Goal: Task Accomplishment & Management: Use online tool/utility

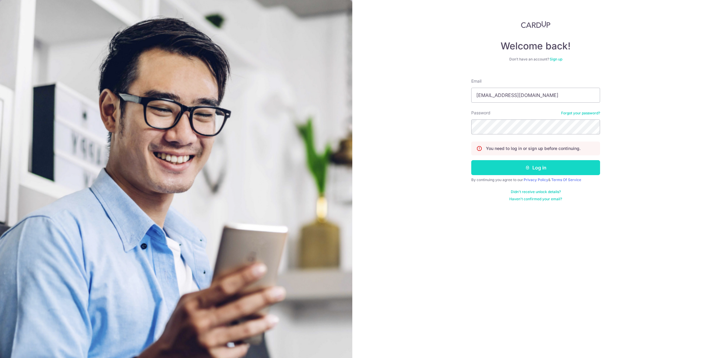
click at [523, 170] on button "Log in" at bounding box center [535, 167] width 129 height 15
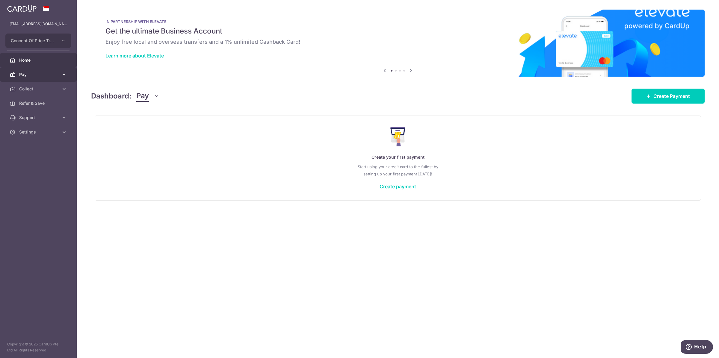
click at [22, 76] on span "Pay" at bounding box center [39, 75] width 40 height 6
click at [34, 90] on span "Payments" at bounding box center [39, 89] width 40 height 6
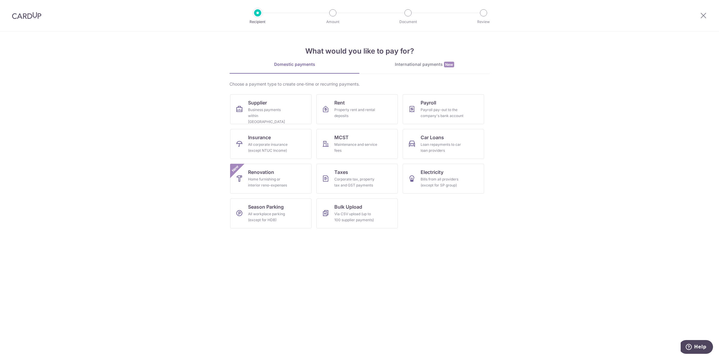
click at [20, 15] on img at bounding box center [26, 15] width 29 height 7
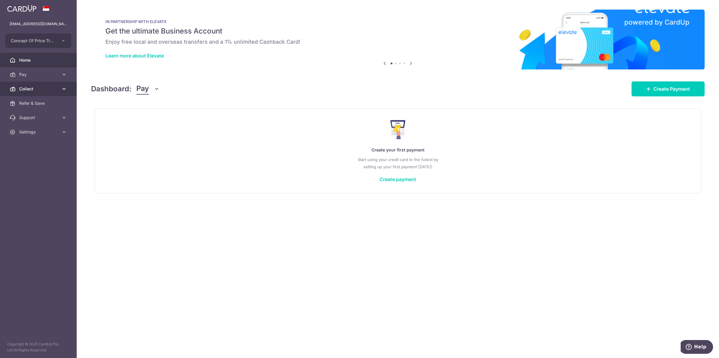
click at [39, 86] on span "Collect" at bounding box center [39, 89] width 40 height 6
click at [39, 115] on span "Payment Pages" at bounding box center [39, 118] width 40 height 6
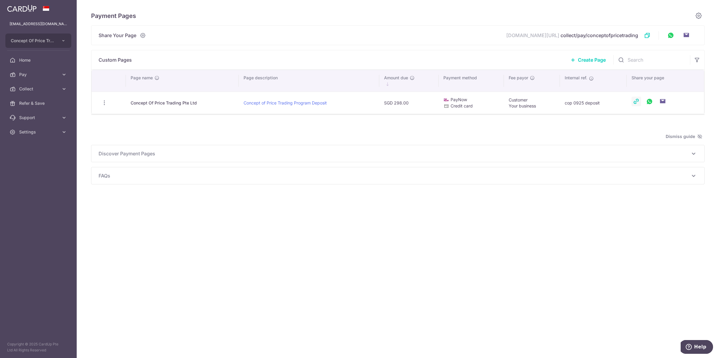
click at [635, 101] on link at bounding box center [636, 102] width 10 height 10
click at [105, 103] on icon "button" at bounding box center [104, 103] width 6 height 6
click at [113, 119] on link "View/Edit" at bounding box center [130, 119] width 62 height 14
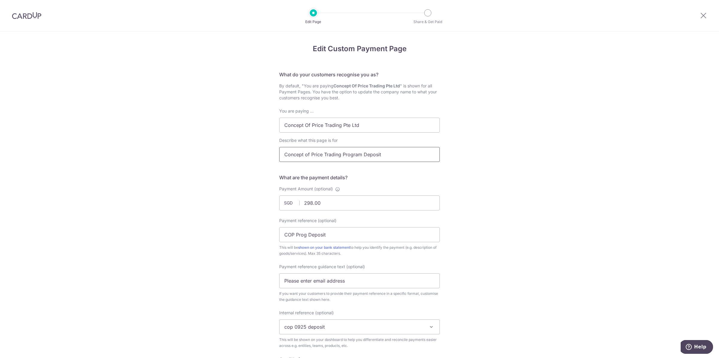
drag, startPoint x: 323, startPoint y: 155, endPoint x: 394, endPoint y: 152, distance: 71.3
click at [394, 152] on input "Concept of Price Trading Program Deposit" at bounding box center [359, 154] width 161 height 15
type input "Concept of Price Master Class Basics"
click at [304, 204] on input "298.00" at bounding box center [359, 203] width 161 height 15
type input "98.00"
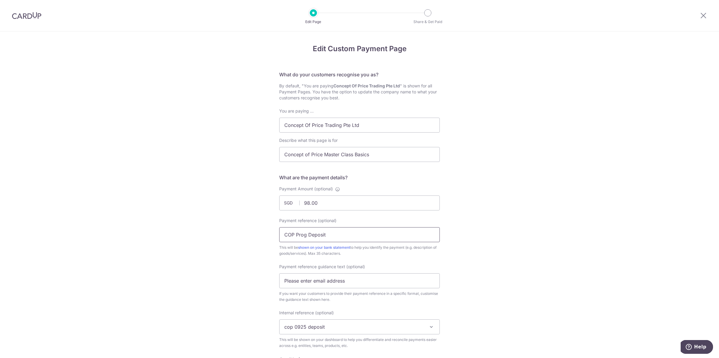
drag, startPoint x: 333, startPoint y: 235, endPoint x: 295, endPoint y: 236, distance: 37.8
click at [295, 236] on input "COP Prog Deposit" at bounding box center [359, 234] width 161 height 15
type input "COP Master Basics"
click at [463, 249] on div "Edit Custom Payment Page What do your customers recognise you as? By default, "…" at bounding box center [359, 299] width 719 height 536
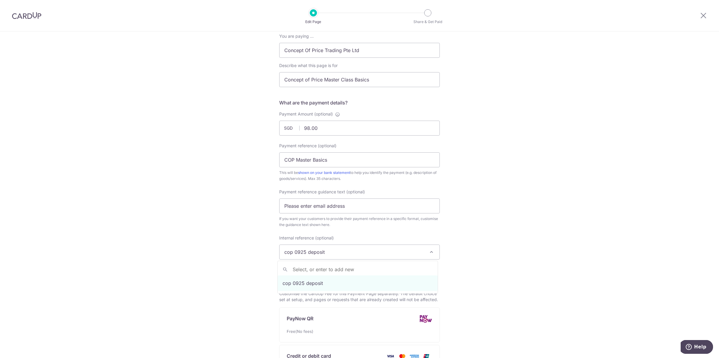
click at [329, 251] on span "cop 0925 deposit" at bounding box center [359, 252] width 160 height 14
type input "COP Basics"
select select "COP Basics"
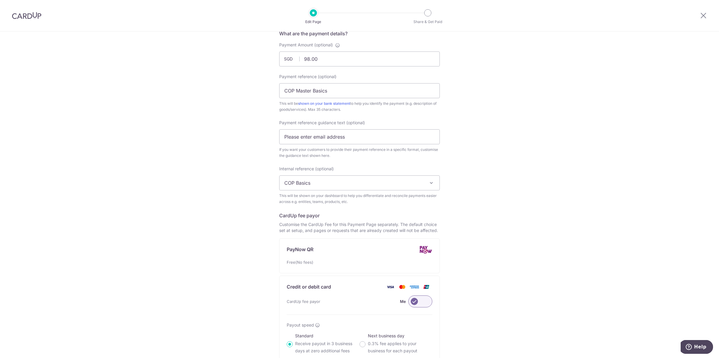
scroll to position [209, 0]
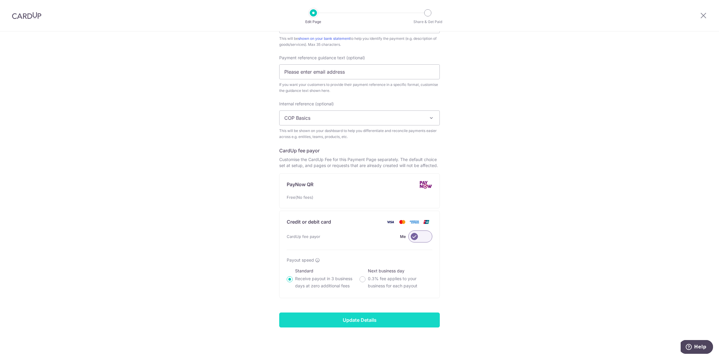
click at [355, 321] on input "Update Details" at bounding box center [359, 320] width 161 height 15
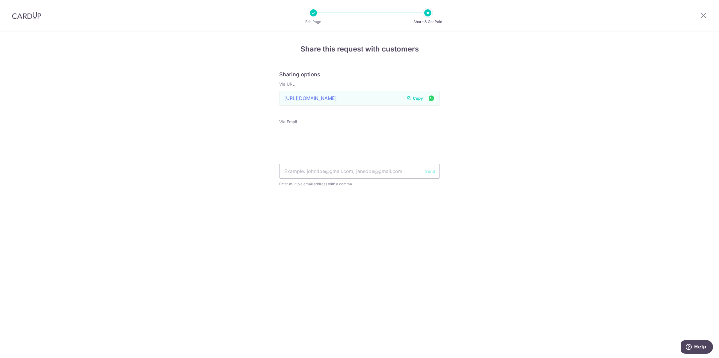
click at [416, 99] on span "Copy" at bounding box center [418, 98] width 10 height 6
click at [702, 15] on icon at bounding box center [703, 15] width 7 height 7
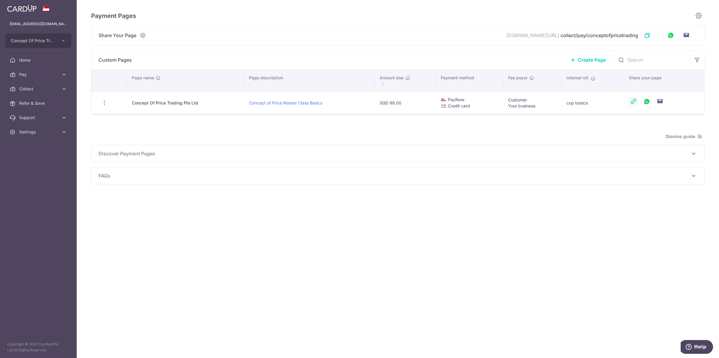
click at [630, 102] on link at bounding box center [634, 102] width 10 height 10
click at [332, 258] on div "Payment Pages Share Your Page app.cardup.co/ collect/pay/conceptofpricetrading …" at bounding box center [398, 179] width 642 height 358
click at [25, 92] on link "Collect" at bounding box center [38, 89] width 77 height 14
click at [35, 131] on span "Payment Requests" at bounding box center [39, 132] width 40 height 6
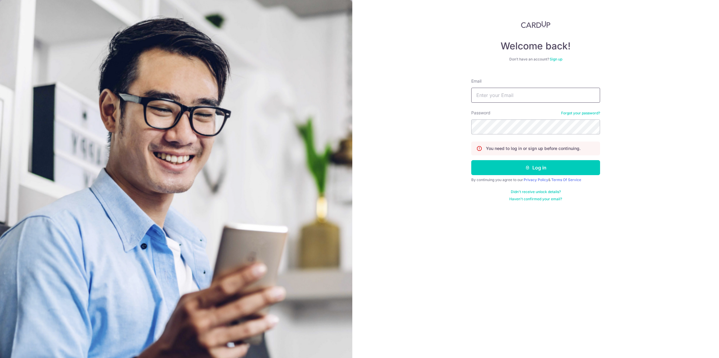
type input "[EMAIL_ADDRESS][DOMAIN_NAME]"
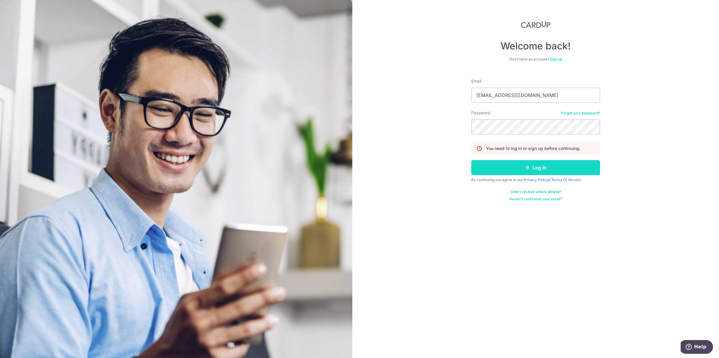
click at [523, 170] on button "Log in" at bounding box center [535, 167] width 129 height 15
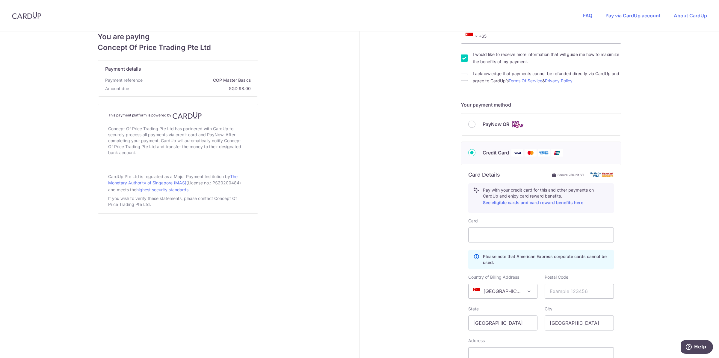
scroll to position [150, 0]
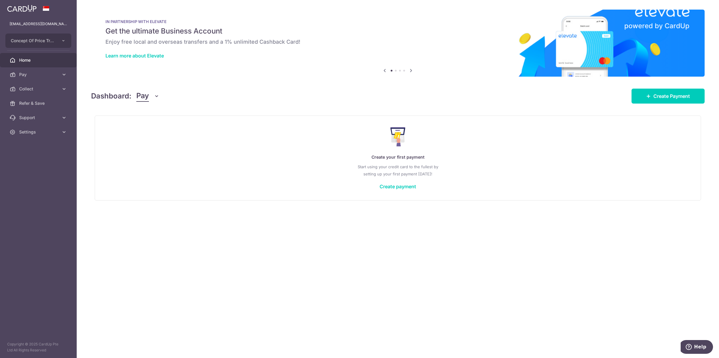
click at [149, 98] on button "Pay" at bounding box center [147, 95] width 23 height 11
click at [166, 125] on link "Collect" at bounding box center [168, 127] width 62 height 14
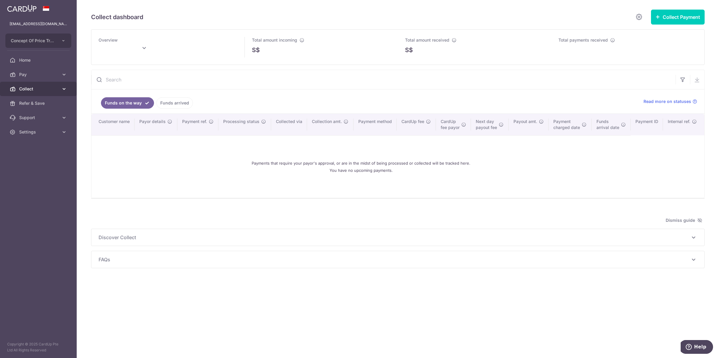
click at [37, 90] on span "Collect" at bounding box center [39, 89] width 40 height 6
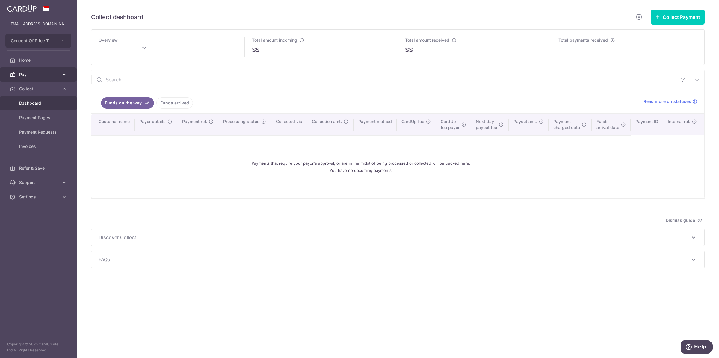
click at [43, 75] on span "Pay" at bounding box center [39, 75] width 40 height 6
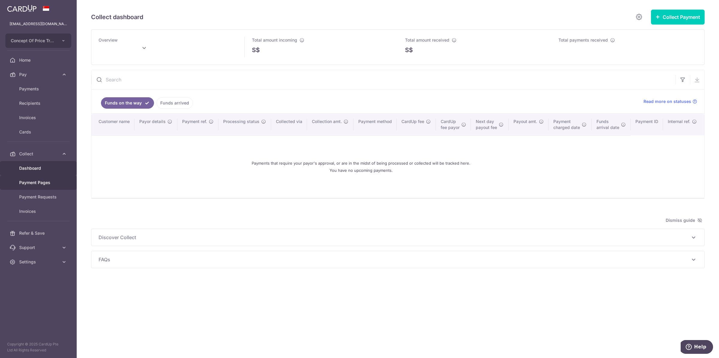
click at [38, 183] on span "Payment Pages" at bounding box center [39, 183] width 40 height 6
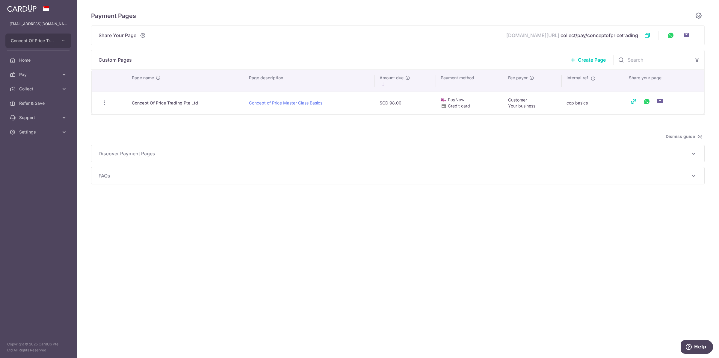
click at [183, 216] on div "Payment Pages Share Your Page app.cardup.co/ collect/pay/conceptofpricetrading …" at bounding box center [398, 179] width 642 height 358
click at [586, 59] on span "Create Page" at bounding box center [592, 59] width 28 height 7
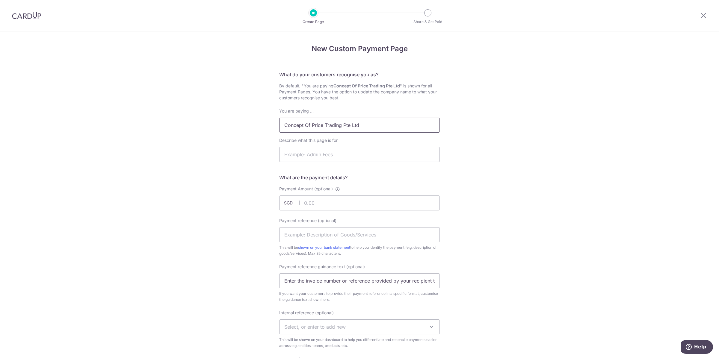
drag, startPoint x: 376, startPoint y: 127, endPoint x: 321, endPoint y: 127, distance: 54.8
click at [321, 127] on input "Concept Of Price Trading Pte Ltd" at bounding box center [359, 125] width 161 height 15
click at [321, 127] on input "Concept Of PriceMaster Class Balance" at bounding box center [359, 125] width 161 height 15
click at [341, 125] on input "Concept Of Price Master Class Balance" at bounding box center [359, 125] width 161 height 15
type input "Concept Of Price MasterClass Balance"
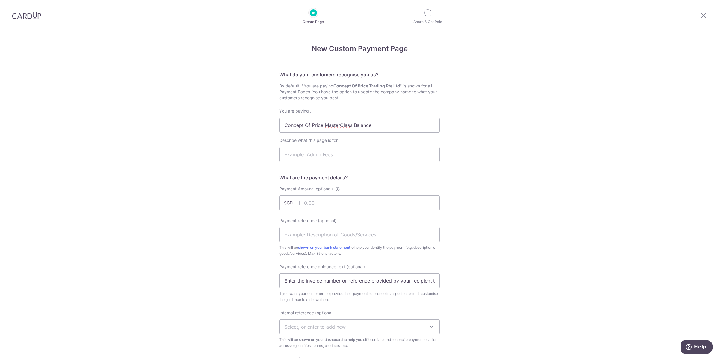
click at [482, 152] on div "New Custom Payment Page What do your customers recognise you as? By default, "Y…" at bounding box center [359, 299] width 719 height 536
click at [350, 204] on input "Payment Amount (optional)" at bounding box center [359, 203] width 161 height 15
type input "2900.00"
click at [499, 215] on div "New Custom Payment Page What do your customers recognise you as? By default, "Y…" at bounding box center [359, 299] width 719 height 536
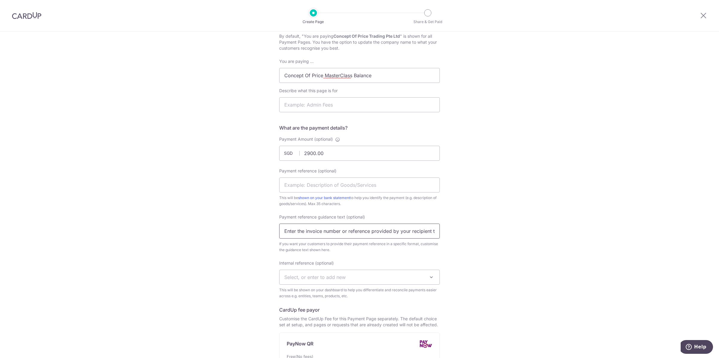
scroll to position [0, 76]
drag, startPoint x: 284, startPoint y: 232, endPoint x: 479, endPoint y: 228, distance: 195.0
click at [479, 228] on div "New Custom Payment Page What do your customers recognise you as? By default, "Y…" at bounding box center [359, 250] width 719 height 536
type input "Please enter email address"
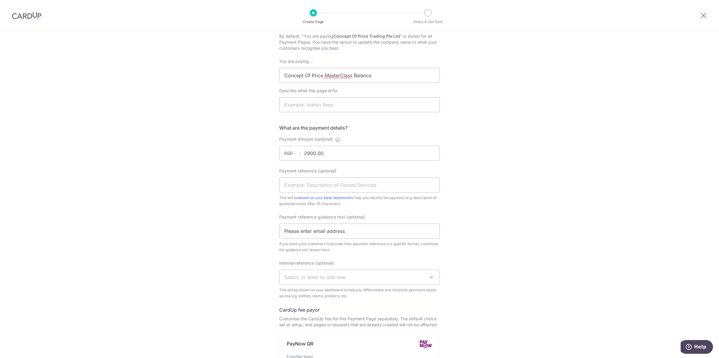
click at [478, 263] on div "New Custom Payment Page What do your customers recognise you as? By default, "Y…" at bounding box center [359, 250] width 719 height 536
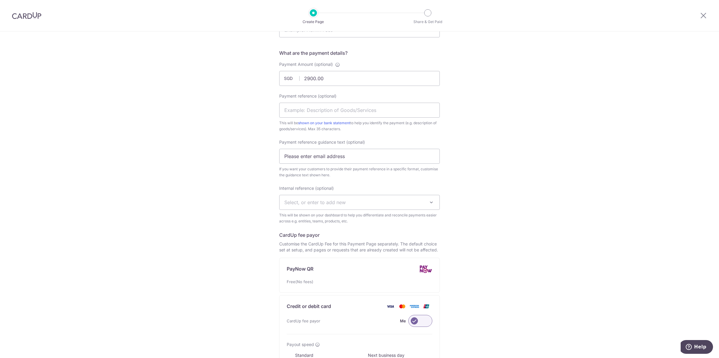
click at [406, 204] on span "Select, or enter to add new" at bounding box center [359, 202] width 160 height 14
type input "COP Balance"
click at [467, 188] on div "New Custom Payment Page What do your customers recognise you as? By default, "Y…" at bounding box center [359, 175] width 719 height 536
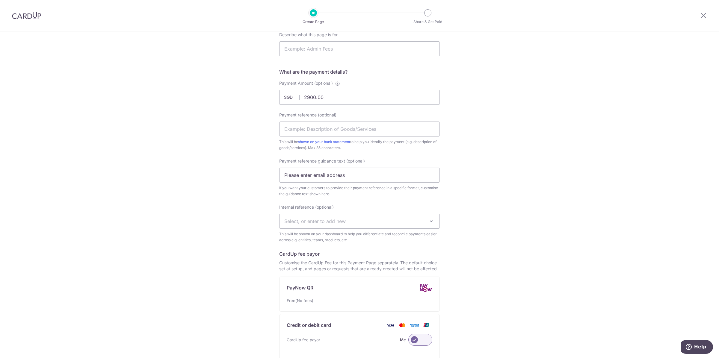
scroll to position [50, 0]
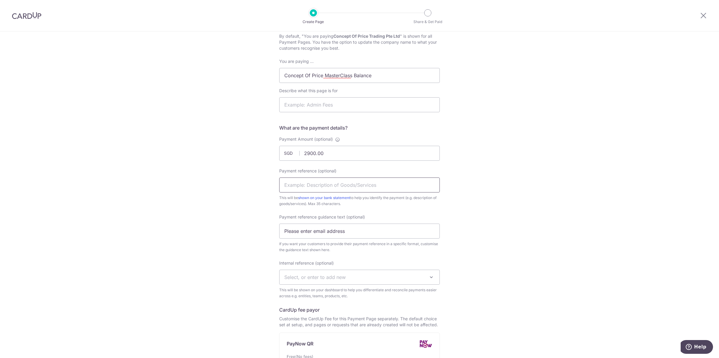
click at [378, 181] on input "Payment reference (optional)" at bounding box center [359, 185] width 161 height 15
type input "COP Balance"
click at [465, 183] on div "New Custom Payment Page What do your customers recognise you as? By default, "Y…" at bounding box center [359, 250] width 719 height 536
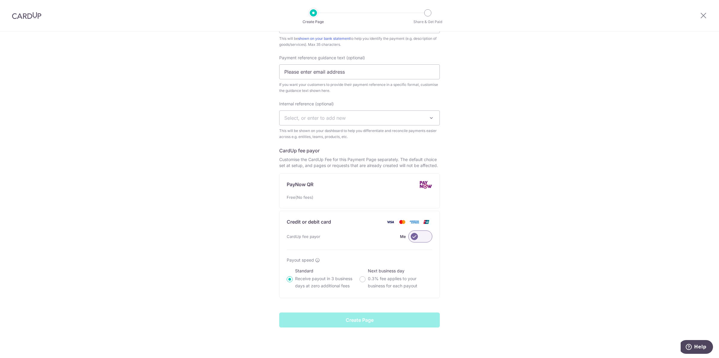
scroll to position [109, 0]
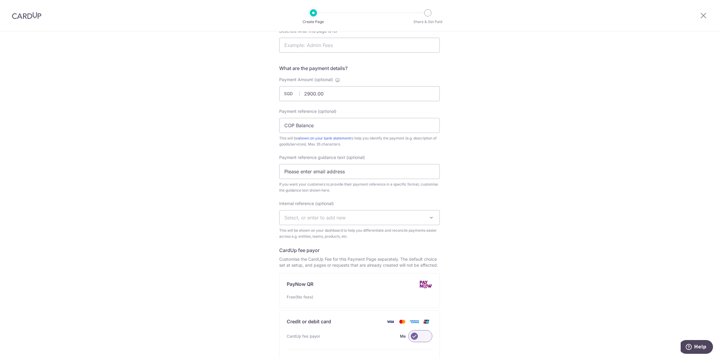
click at [356, 216] on span "Select, or enter to add new" at bounding box center [359, 218] width 160 height 14
type input "COP Balance"
click at [480, 201] on div "New Custom Payment Page What do your customers recognise you as? By default, "Y…" at bounding box center [359, 190] width 719 height 536
click at [379, 223] on span "Select, or enter to add new" at bounding box center [359, 218] width 160 height 14
type input "COP Balance"
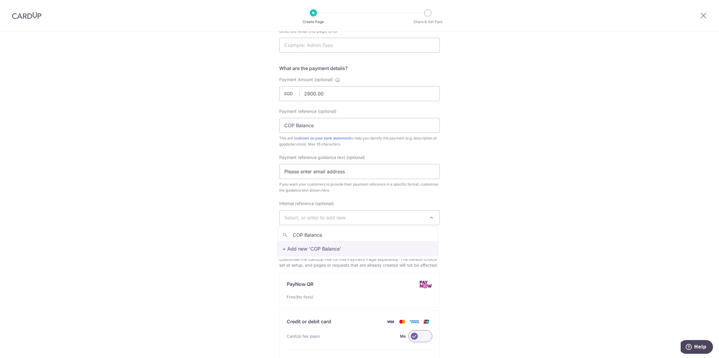
select select "COP Balance"
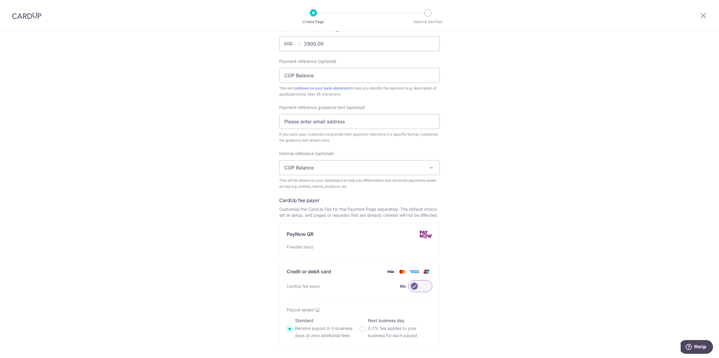
scroll to position [10, 0]
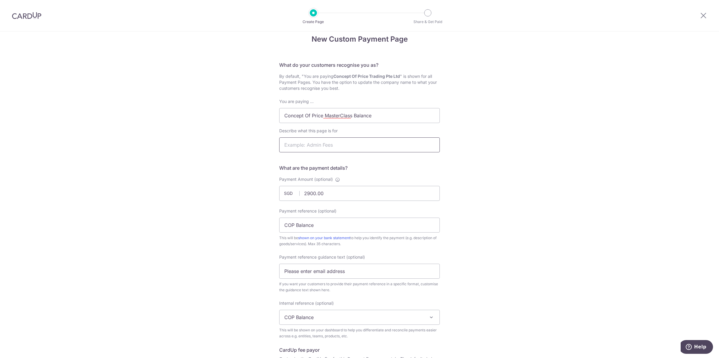
click at [328, 144] on input "Describe what this page is for" at bounding box center [359, 144] width 161 height 15
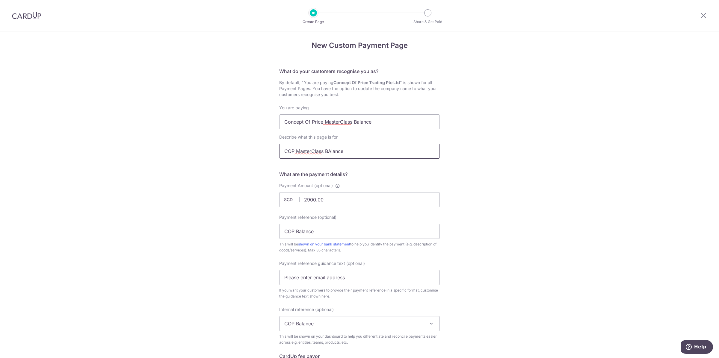
scroll to position [0, 0]
type input "COP MasterClass BAlance"
click at [472, 145] on div "New Custom Payment Page What do your customers recognise you as? By default, "Y…" at bounding box center [359, 299] width 719 height 536
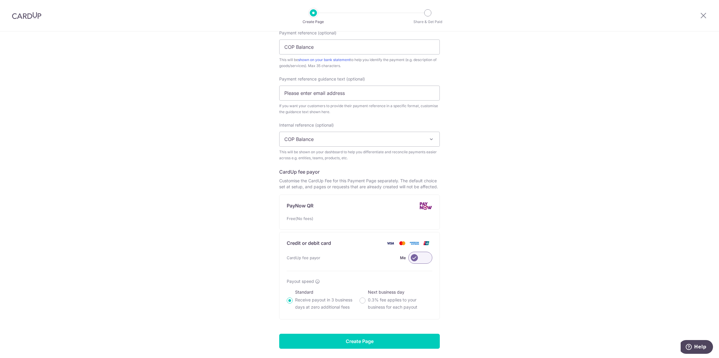
scroll to position [209, 0]
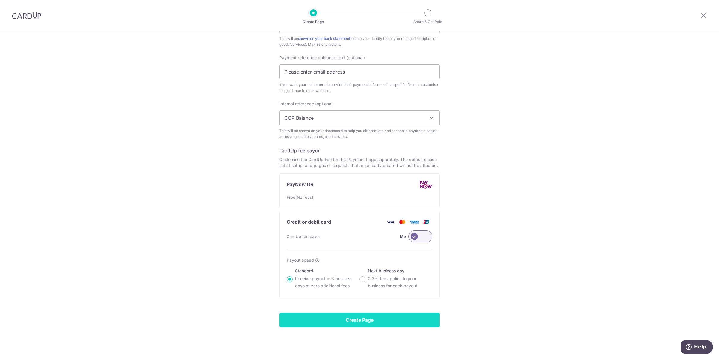
click at [364, 316] on input "Create Page" at bounding box center [359, 320] width 161 height 15
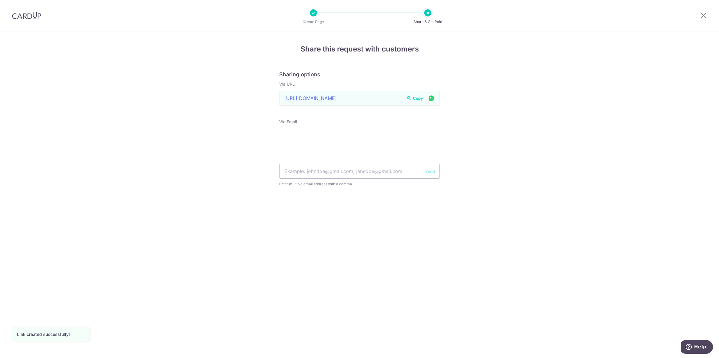
click at [27, 17] on img at bounding box center [26, 15] width 29 height 7
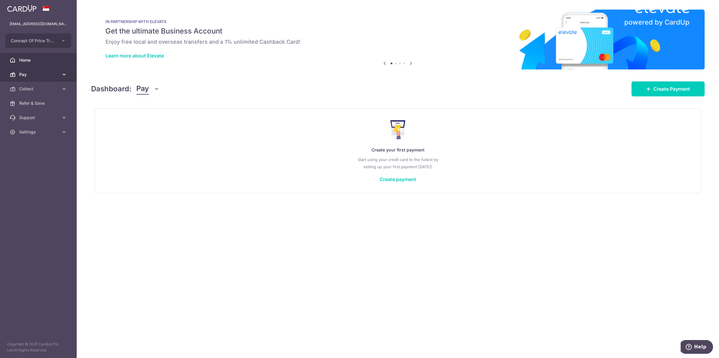
click at [27, 71] on link "Pay" at bounding box center [38, 74] width 77 height 14
click at [46, 152] on span "Collect" at bounding box center [39, 154] width 40 height 6
click at [44, 183] on span "Payment Pages" at bounding box center [39, 183] width 40 height 6
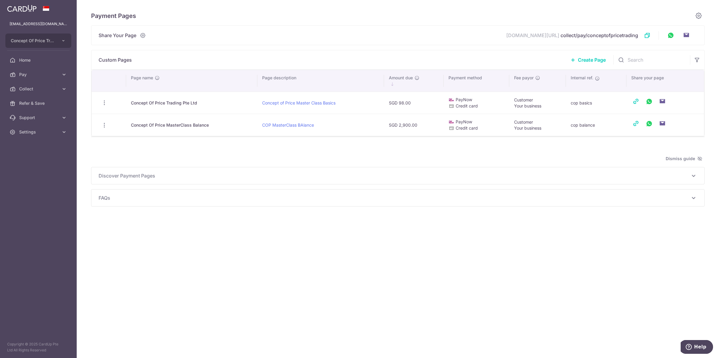
click at [592, 59] on span "Create Page" at bounding box center [592, 59] width 28 height 7
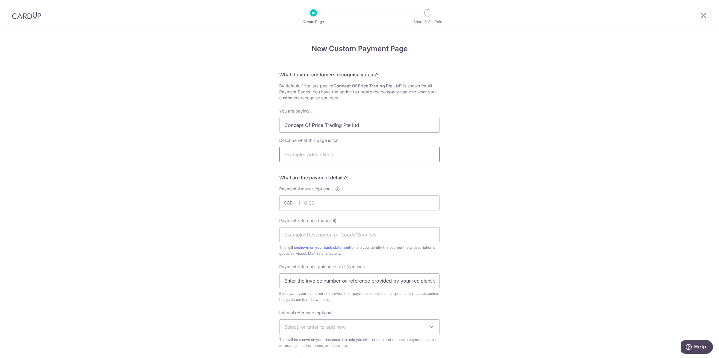
click at [349, 156] on input "Describe what this page is for" at bounding box center [359, 154] width 161 height 15
type input "COP Trading MasterClass"
click at [524, 156] on div "New Custom Payment Page What do your customers recognise you as? By default, "Y…" at bounding box center [359, 299] width 719 height 536
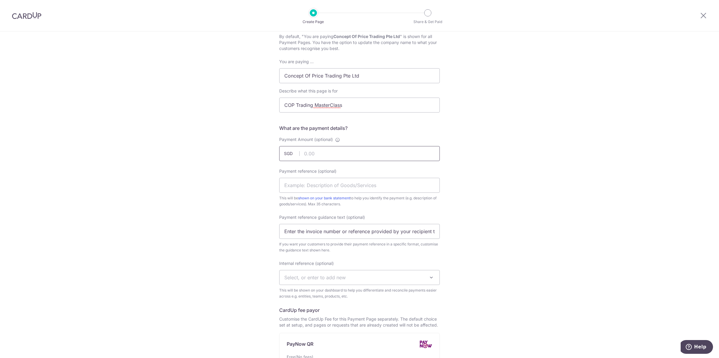
scroll to position [50, 0]
click at [365, 151] on input "Payment Amount (optional)" at bounding box center [359, 153] width 161 height 15
type input "2998.00"
click at [519, 155] on div "New Custom Payment Page What do your customers recognise you as? By default, "Y…" at bounding box center [359, 250] width 719 height 536
drag, startPoint x: 360, startPoint y: 106, endPoint x: 232, endPoint y: 101, distance: 128.0
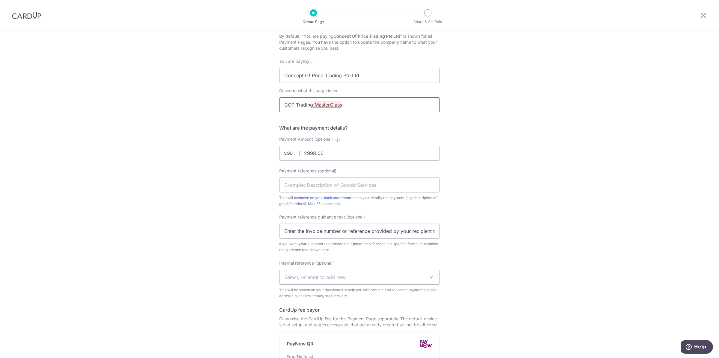
click at [232, 101] on div "New Custom Payment Page What do your customers recognise you as? By default, "Y…" at bounding box center [359, 250] width 719 height 536
click at [350, 185] on input "Payment reference (optional)" at bounding box center [359, 185] width 161 height 15
paste input "COP Trading MasterClass"
type input "COP Trading MasterClass"
click at [535, 243] on div "New Custom Payment Page What do your customers recognise you as? By default, "Y…" at bounding box center [359, 250] width 719 height 536
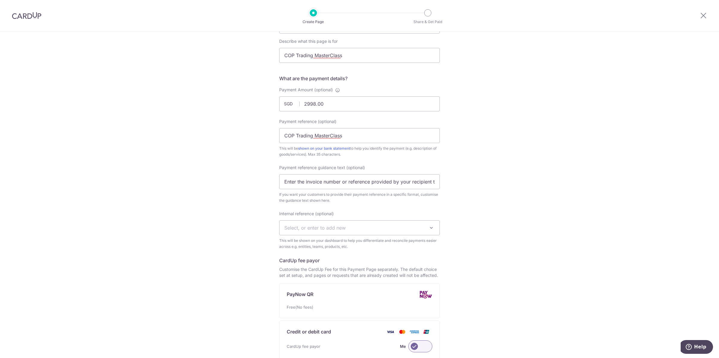
scroll to position [100, 0]
click at [337, 183] on input "Enter the invoice number or reference provided by your recipient to help them i…" at bounding box center [359, 181] width 161 height 15
drag, startPoint x: 282, startPoint y: 180, endPoint x: 510, endPoint y: 179, distance: 227.1
click at [510, 179] on div "New Custom Payment Page What do your customers recognise you as? By default, "Y…" at bounding box center [359, 200] width 719 height 536
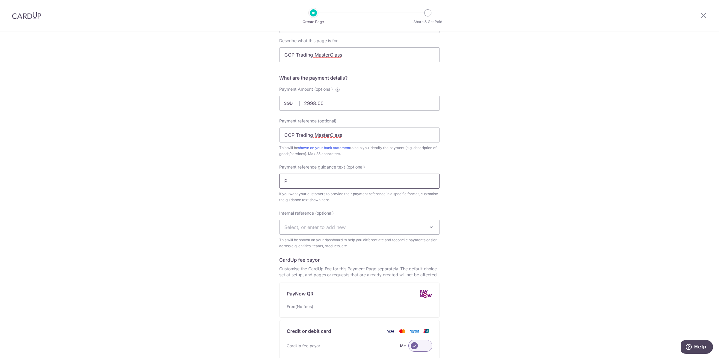
scroll to position [0, 0]
type input "Please enter email address"
click at [338, 225] on span "Select, or enter to add new" at bounding box center [314, 227] width 61 height 6
type input "COP Trading MasterClass"
select select "COP Trading MasterClass"
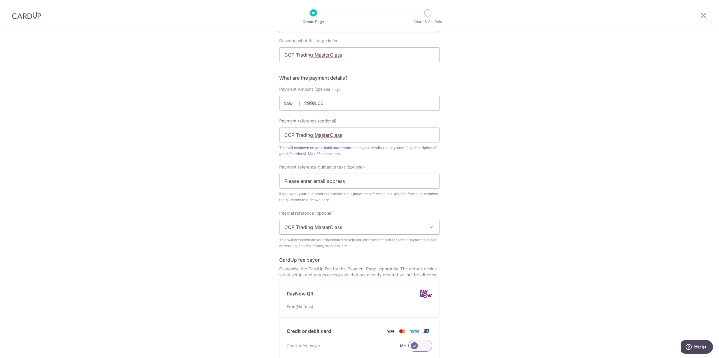
click at [504, 267] on div "New Custom Payment Page What do your customers recognise you as? By default, "Y…" at bounding box center [359, 200] width 719 height 536
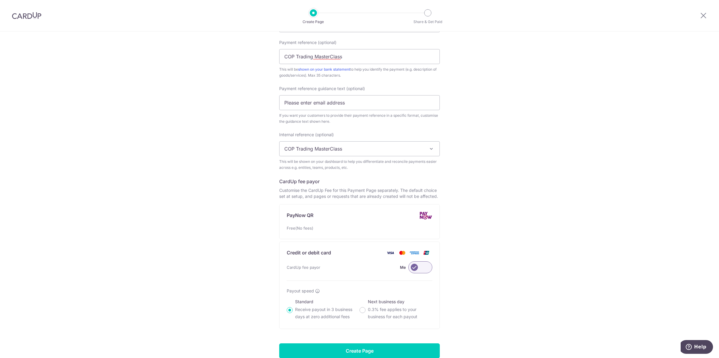
scroll to position [199, 0]
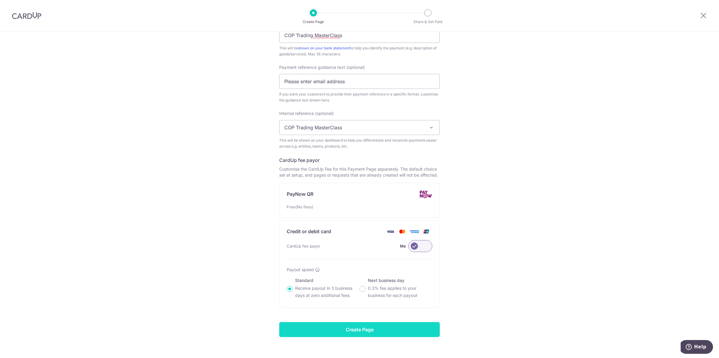
click at [366, 332] on input "Create Page" at bounding box center [359, 329] width 161 height 15
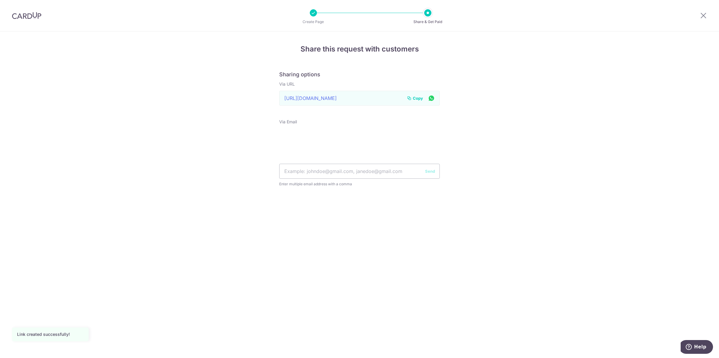
click at [22, 17] on img at bounding box center [26, 15] width 29 height 7
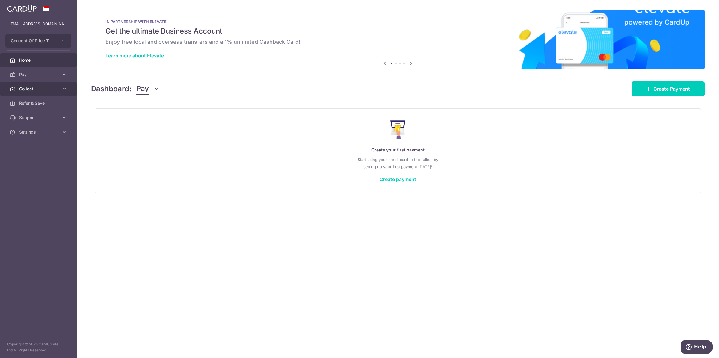
click at [25, 88] on span "Collect" at bounding box center [39, 89] width 40 height 6
click at [34, 116] on span "Payment Pages" at bounding box center [39, 118] width 40 height 6
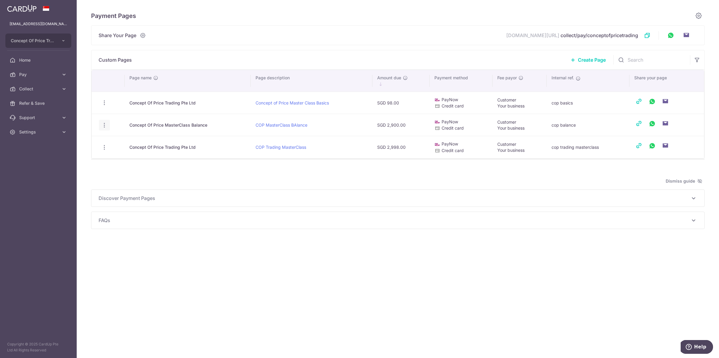
click at [101, 125] on icon "button" at bounding box center [104, 125] width 6 height 6
click at [125, 142] on span "View/Edit" at bounding box center [136, 141] width 41 height 7
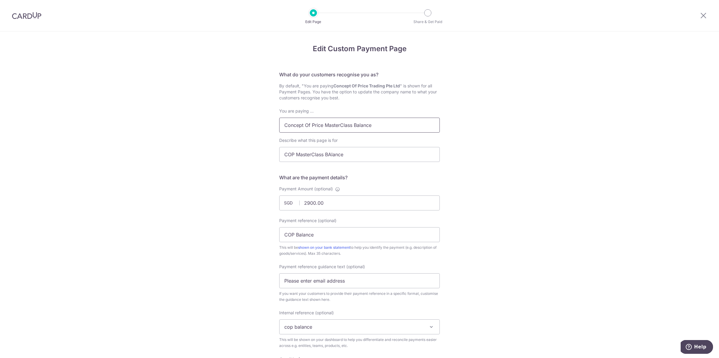
drag, startPoint x: 321, startPoint y: 125, endPoint x: 384, endPoint y: 124, distance: 63.5
click at [384, 124] on input "Concept Of Price MasterClass Balance" at bounding box center [359, 125] width 161 height 15
click at [324, 127] on input "Concept Of Price Pte Ltd" at bounding box center [359, 125] width 161 height 15
type input "Concept Of Price Trading Pte Ltd"
click at [495, 120] on div "Edit Custom Payment Page What do your customers recognise you as? By default, "…" at bounding box center [359, 299] width 719 height 536
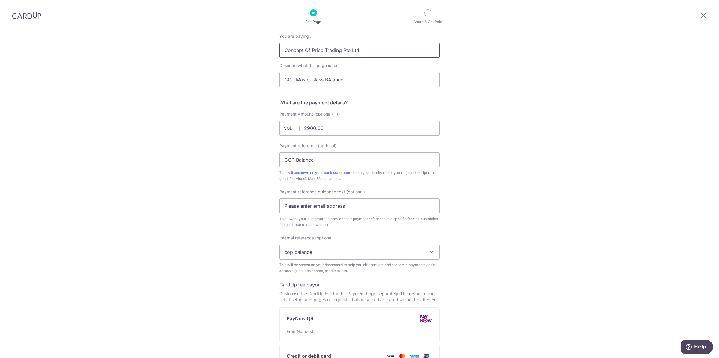
drag, startPoint x: 363, startPoint y: 54, endPoint x: 196, endPoint y: 47, distance: 167.3
click at [196, 47] on div "Edit Custom Payment Page What do your customers recognise you as? By default, "…" at bounding box center [359, 225] width 719 height 536
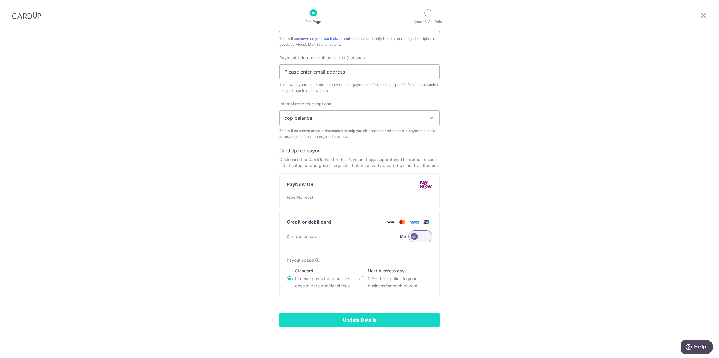
click at [399, 319] on input "Update Details" at bounding box center [359, 320] width 161 height 15
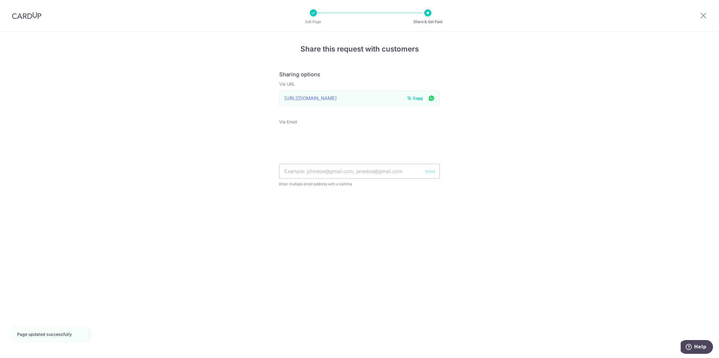
click at [32, 19] on div at bounding box center [26, 15] width 53 height 31
click at [32, 17] on img at bounding box center [26, 15] width 29 height 7
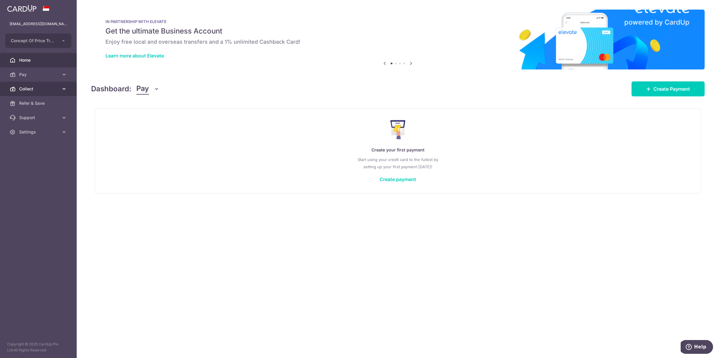
click at [46, 90] on span "Collect" at bounding box center [39, 89] width 40 height 6
click at [38, 115] on span "Payment Pages" at bounding box center [39, 118] width 40 height 6
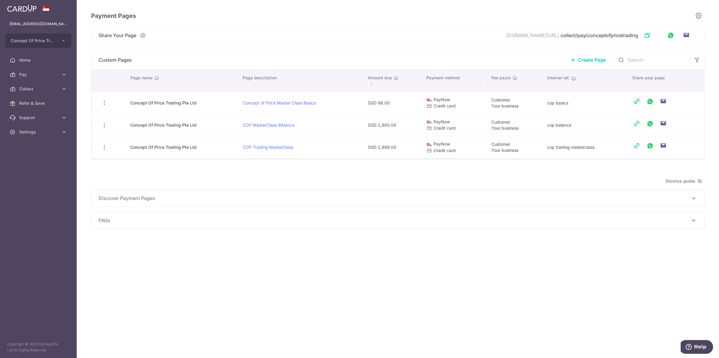
click at [637, 105] on link at bounding box center [637, 102] width 10 height 10
click at [637, 123] on link at bounding box center [637, 124] width 10 height 10
click at [638, 147] on link at bounding box center [637, 146] width 10 height 10
click at [645, 36] on icon at bounding box center [647, 35] width 6 height 6
click at [637, 99] on link at bounding box center [637, 102] width 10 height 10
